Goal: Find specific page/section: Find specific page/section

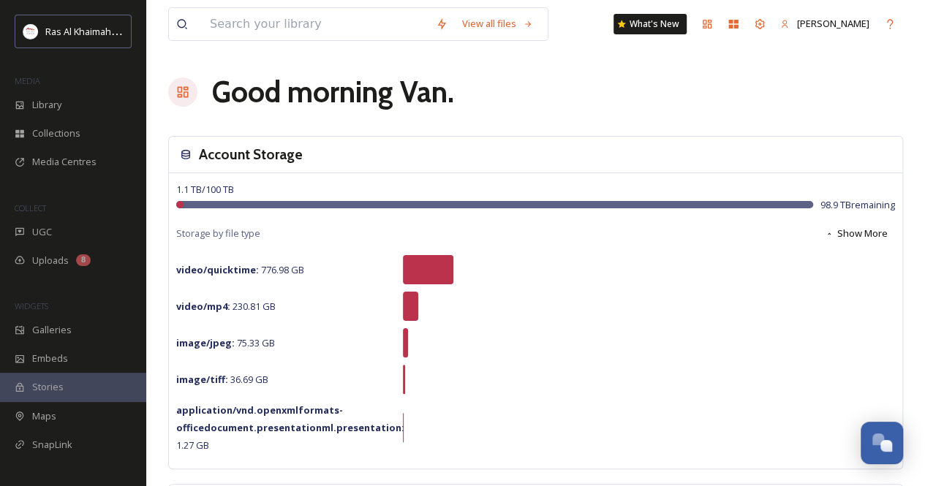
scroll to position [510, 0]
click at [102, 106] on div "Library" at bounding box center [73, 105] width 146 height 29
click at [68, 113] on div "Library" at bounding box center [73, 105] width 146 height 29
